Goal: Information Seeking & Learning: Learn about a topic

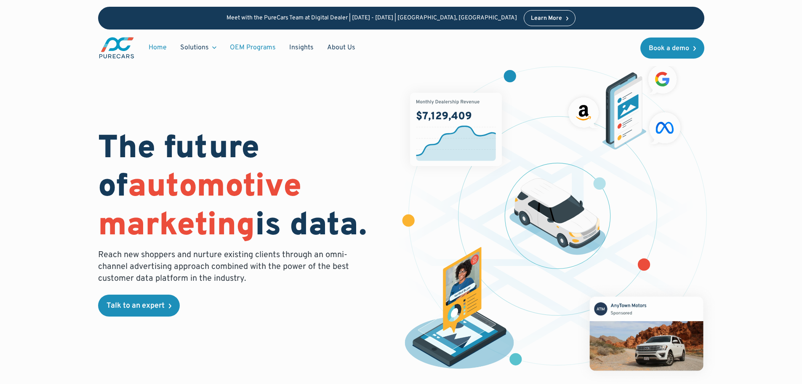
click at [258, 45] on link "OEM Programs" at bounding box center [252, 48] width 59 height 16
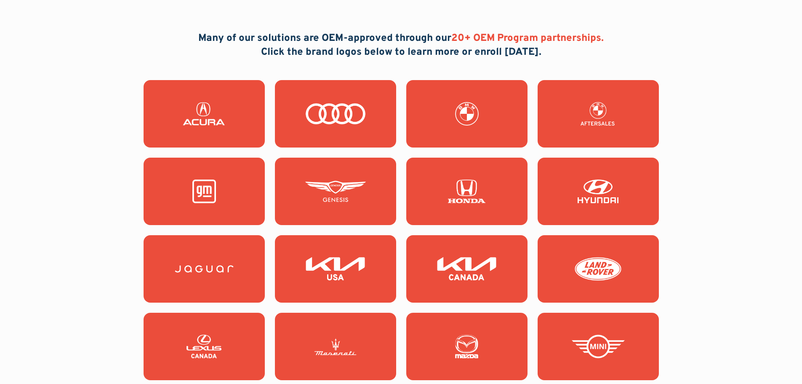
scroll to position [758, 0]
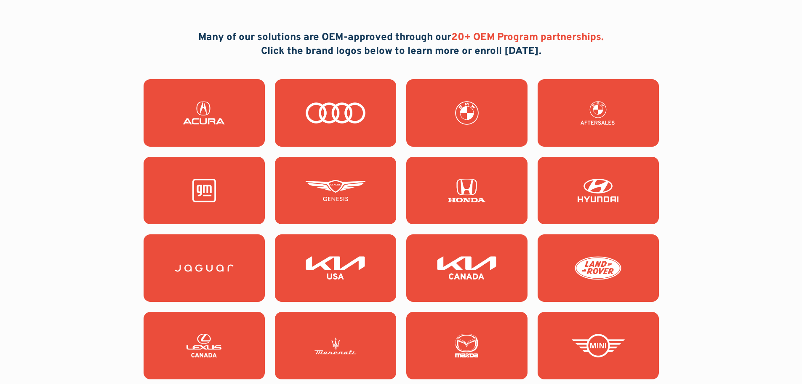
click at [598, 190] on img at bounding box center [598, 191] width 61 height 24
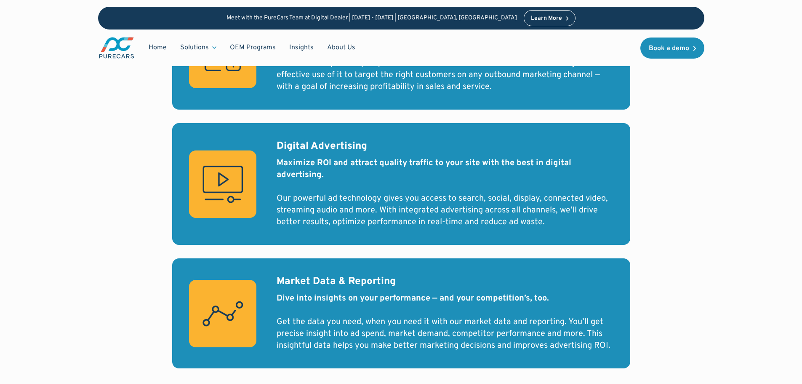
scroll to position [463, 0]
